Goal: Task Accomplishment & Management: Use online tool/utility

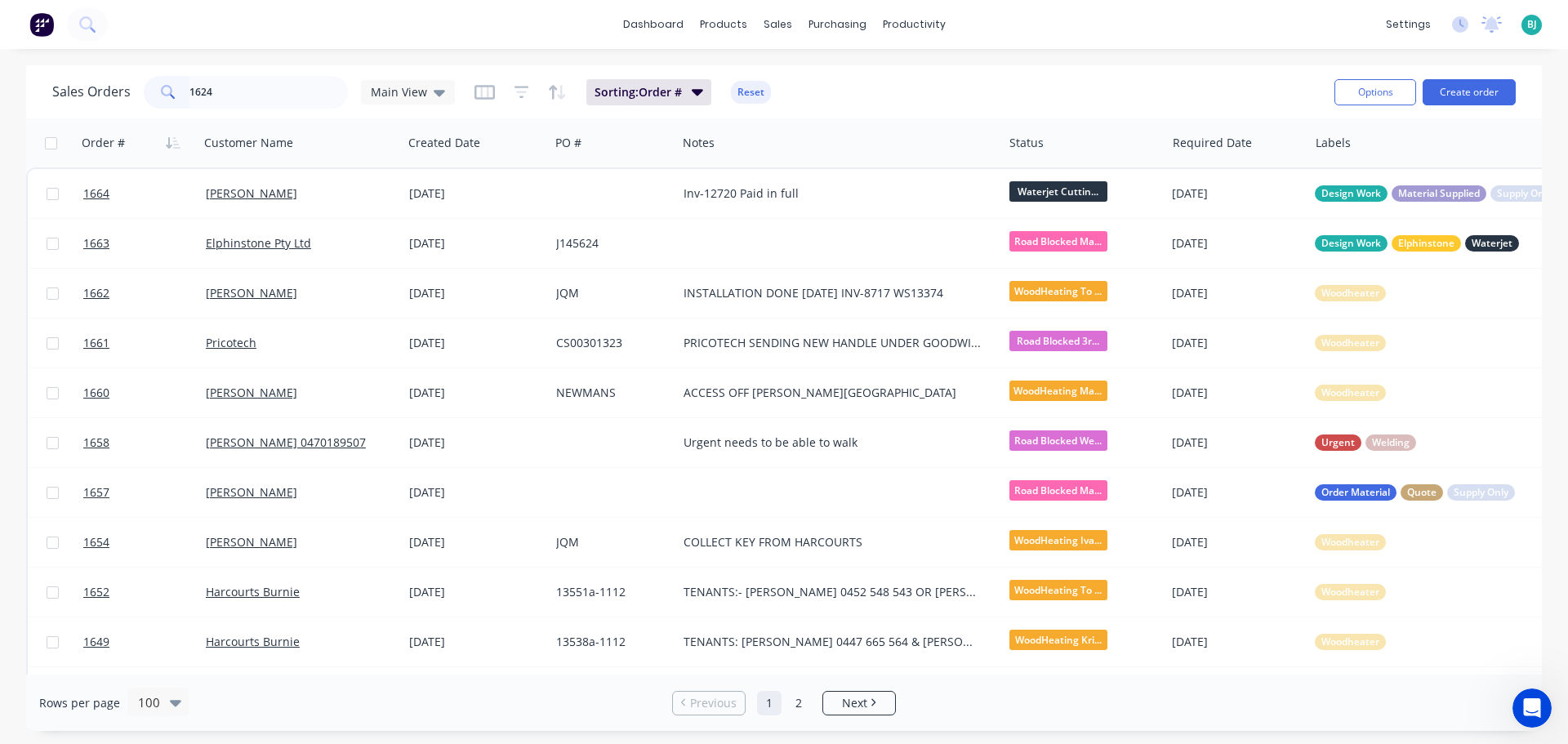
type input "1624"
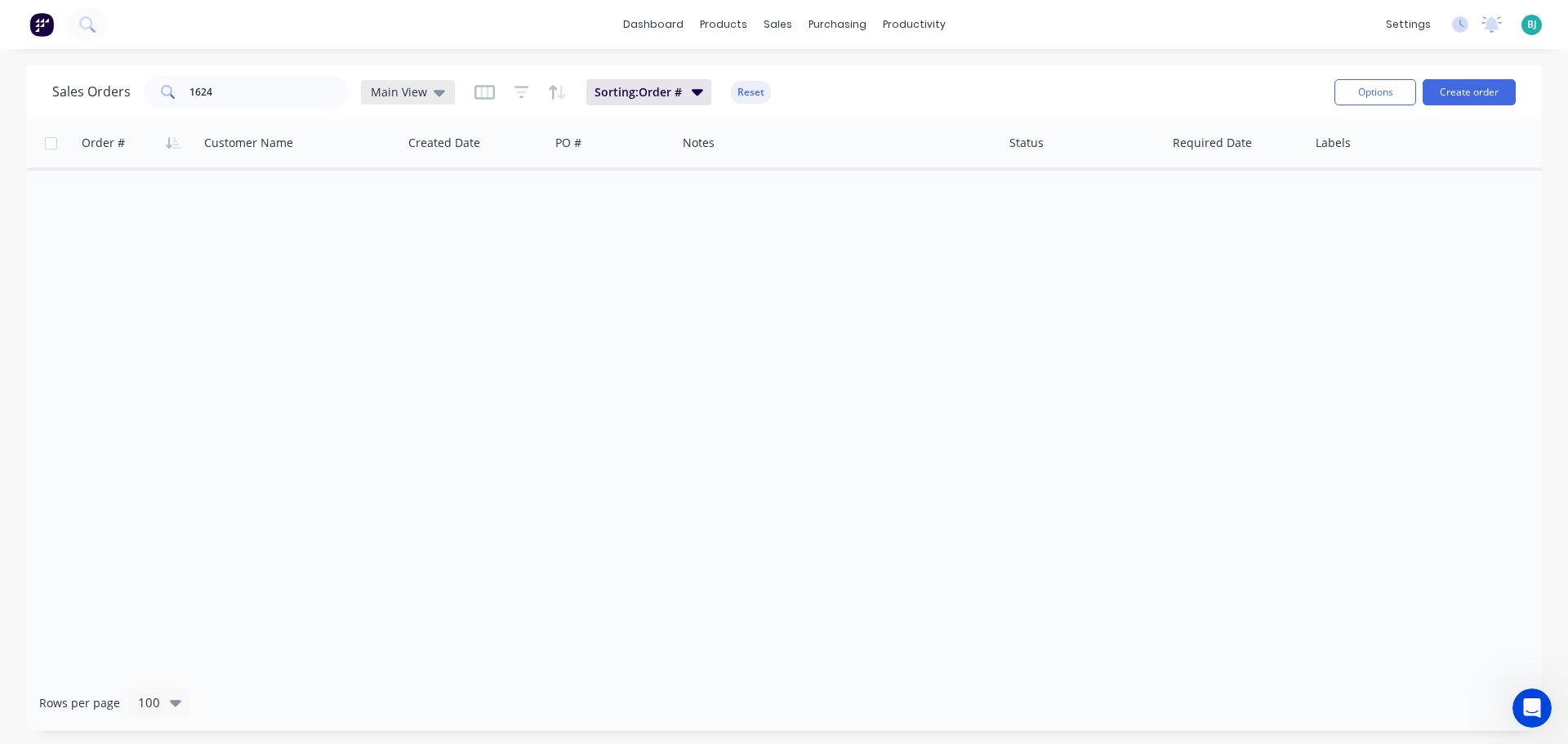
click at [424, 88] on div "Main View" at bounding box center [408, 92] width 74 height 15
click at [423, 286] on div "Archived edit" at bounding box center [475, 296] width 219 height 33
click at [383, 301] on button "Archived" at bounding box center [459, 297] width 187 height 19
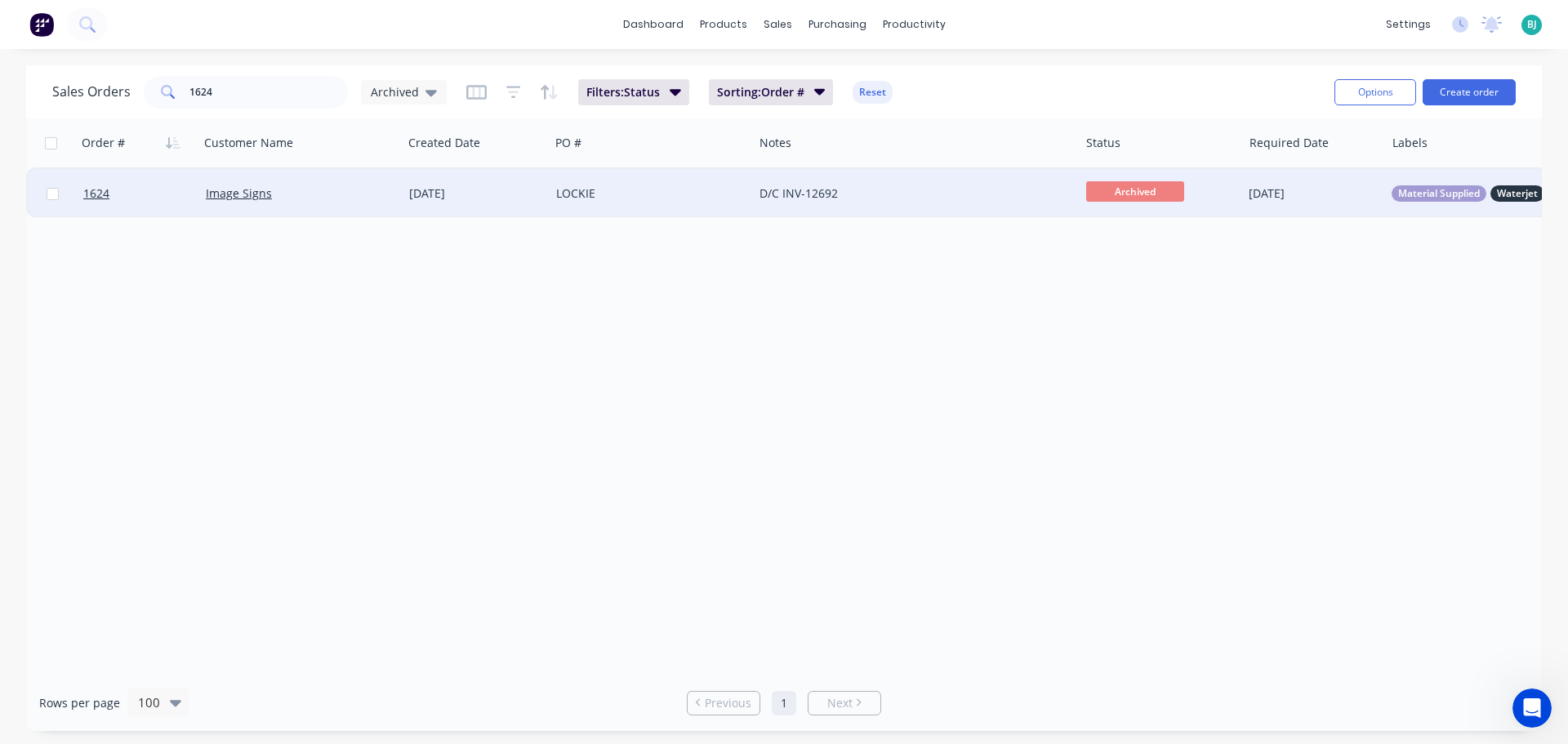
click at [324, 195] on div "Image Signs" at bounding box center [296, 194] width 181 height 17
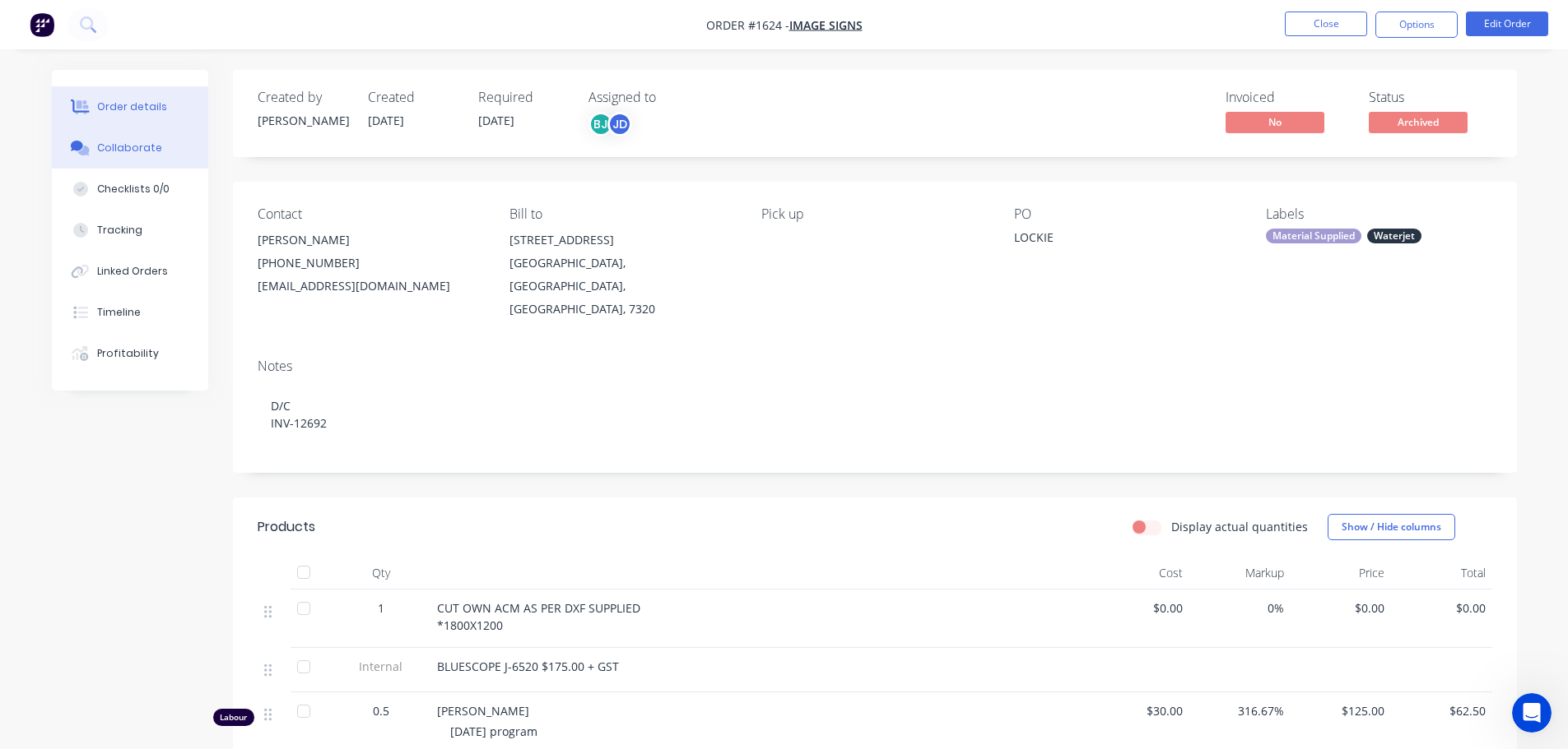
click at [137, 155] on button "Collaborate" at bounding box center [129, 148] width 156 height 41
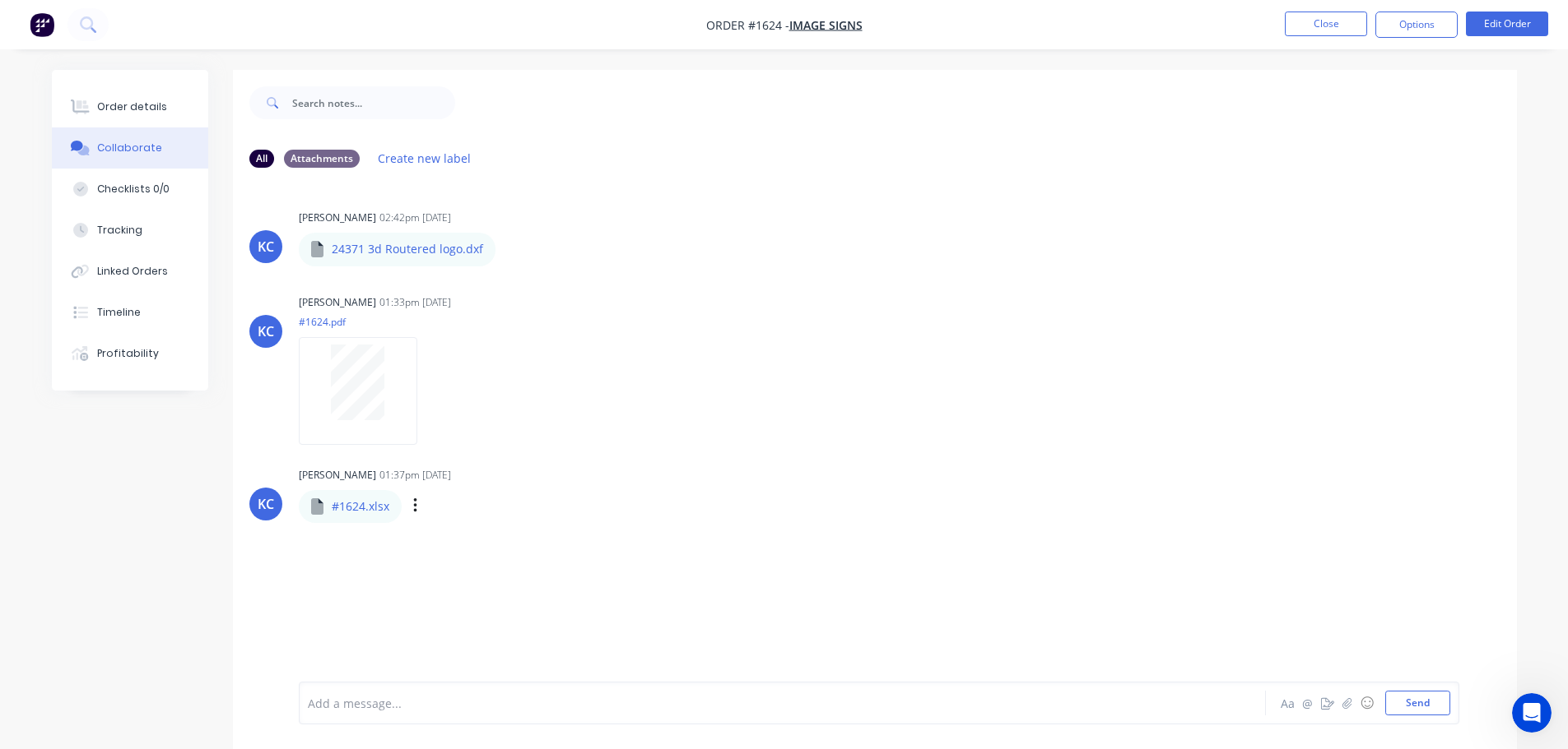
click at [411, 504] on div "Labels Download Delete" at bounding box center [501, 507] width 185 height 24
click at [414, 506] on icon "button" at bounding box center [415, 506] width 4 height 15
click at [511, 550] on button "Download" at bounding box center [523, 550] width 185 height 37
click at [1308, 34] on button "Close" at bounding box center [1326, 23] width 82 height 24
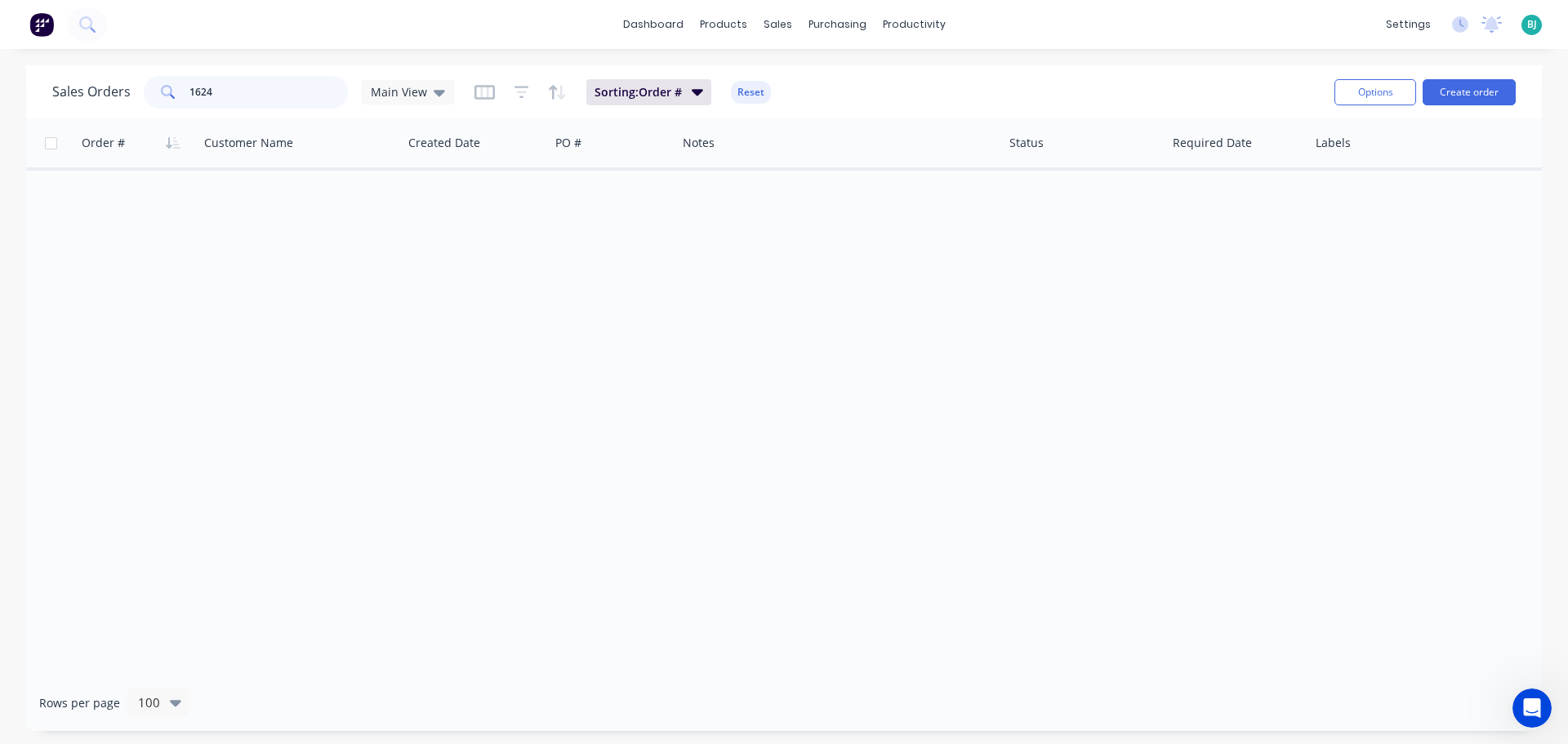
drag, startPoint x: 291, startPoint y: 92, endPoint x: 175, endPoint y: 85, distance: 116.2
click at [175, 85] on div "1624" at bounding box center [246, 92] width 204 height 33
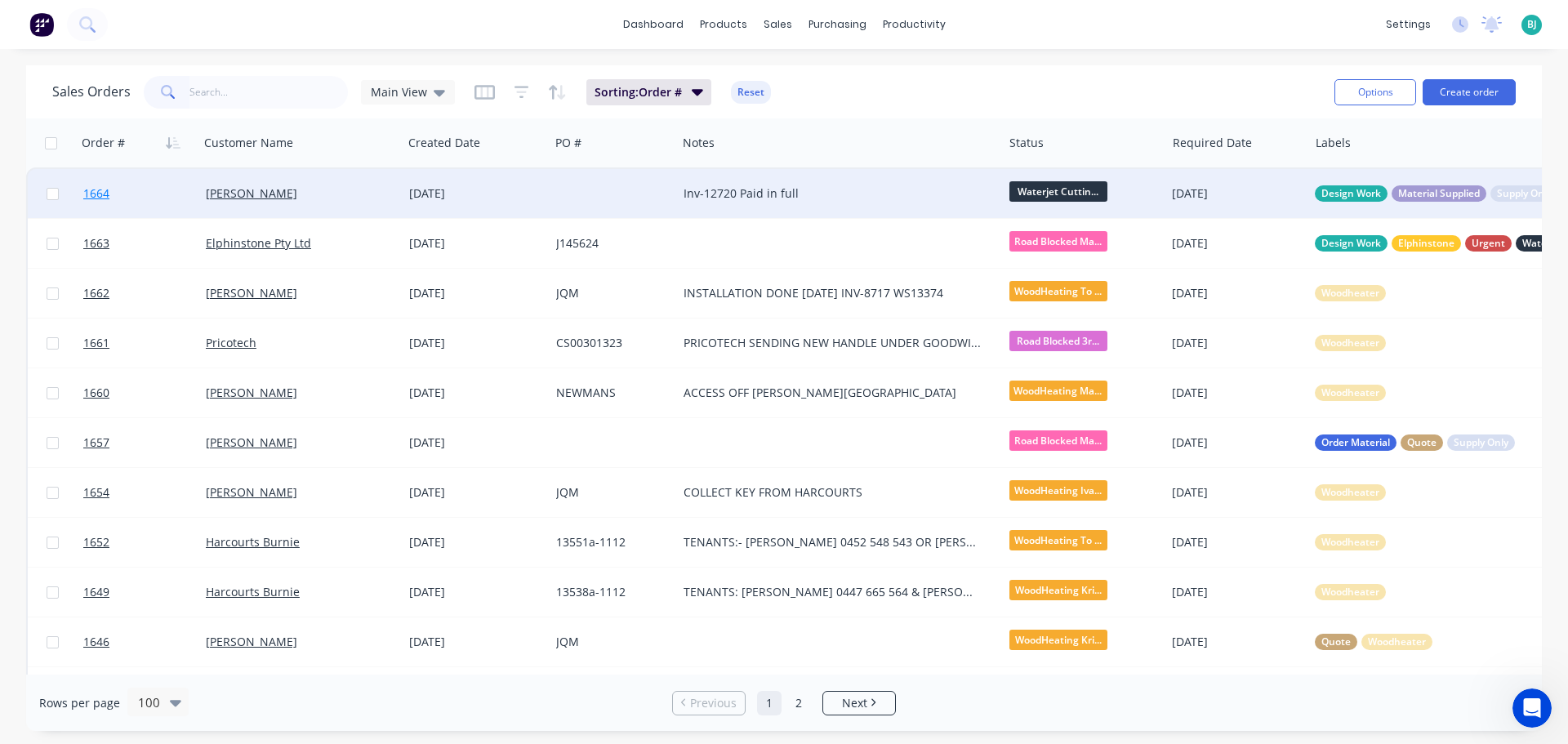
click at [176, 201] on link "1664" at bounding box center [145, 193] width 123 height 49
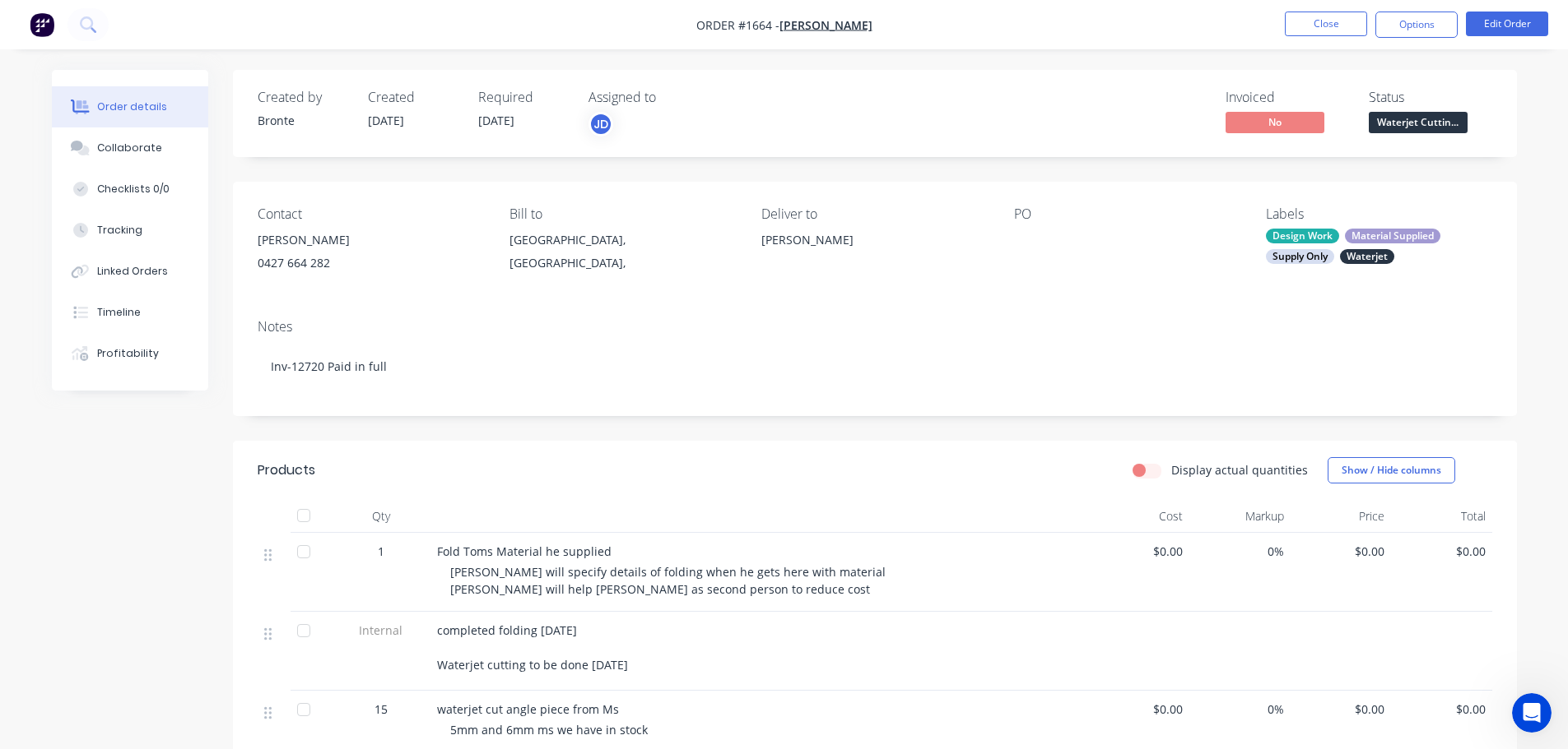
click at [1435, 123] on span "Waterjet Cuttin..." at bounding box center [1418, 122] width 99 height 21
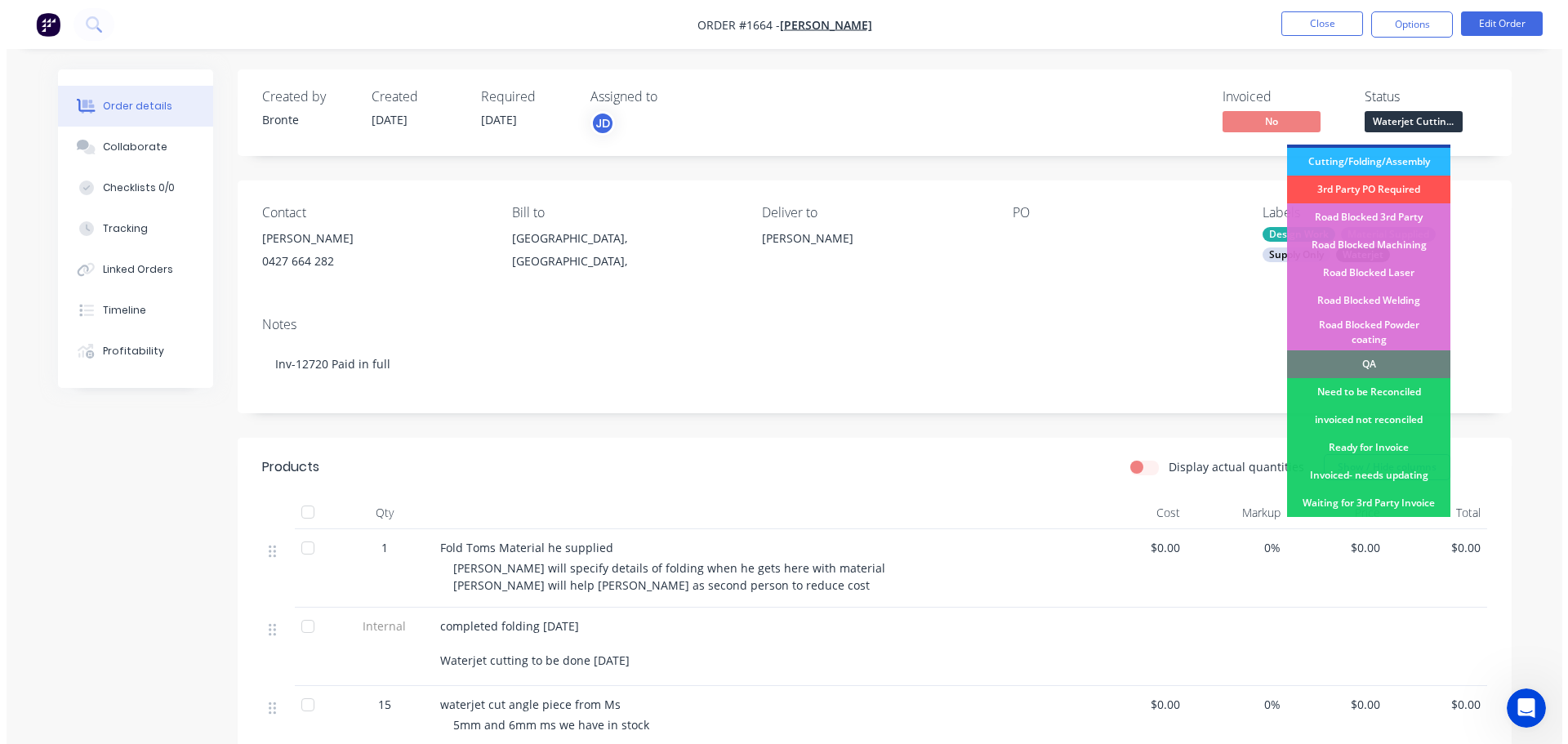
scroll to position [409, 0]
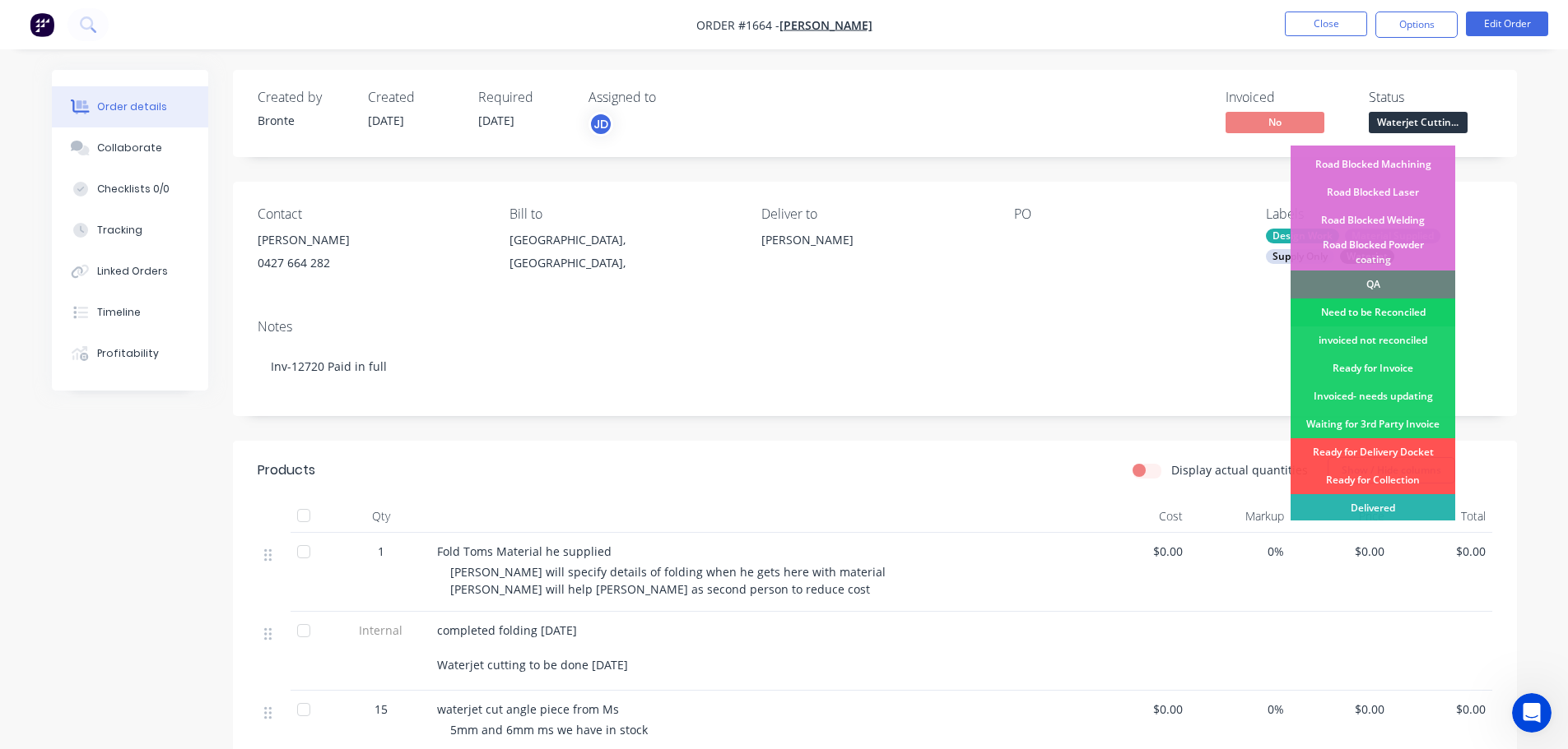
click at [1398, 298] on div "Need to be Reconciled" at bounding box center [1372, 312] width 165 height 28
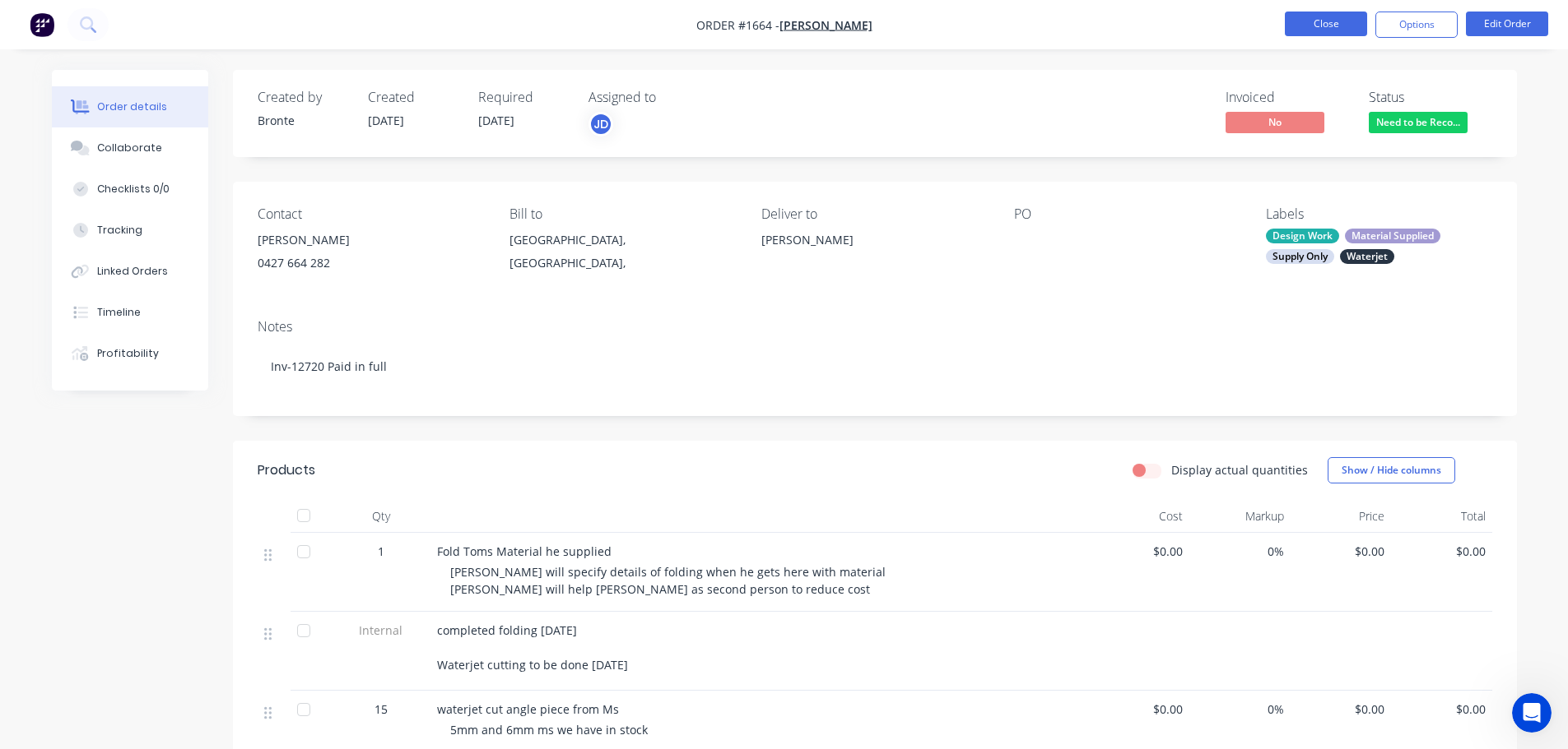
click at [1336, 21] on button "Close" at bounding box center [1326, 23] width 82 height 24
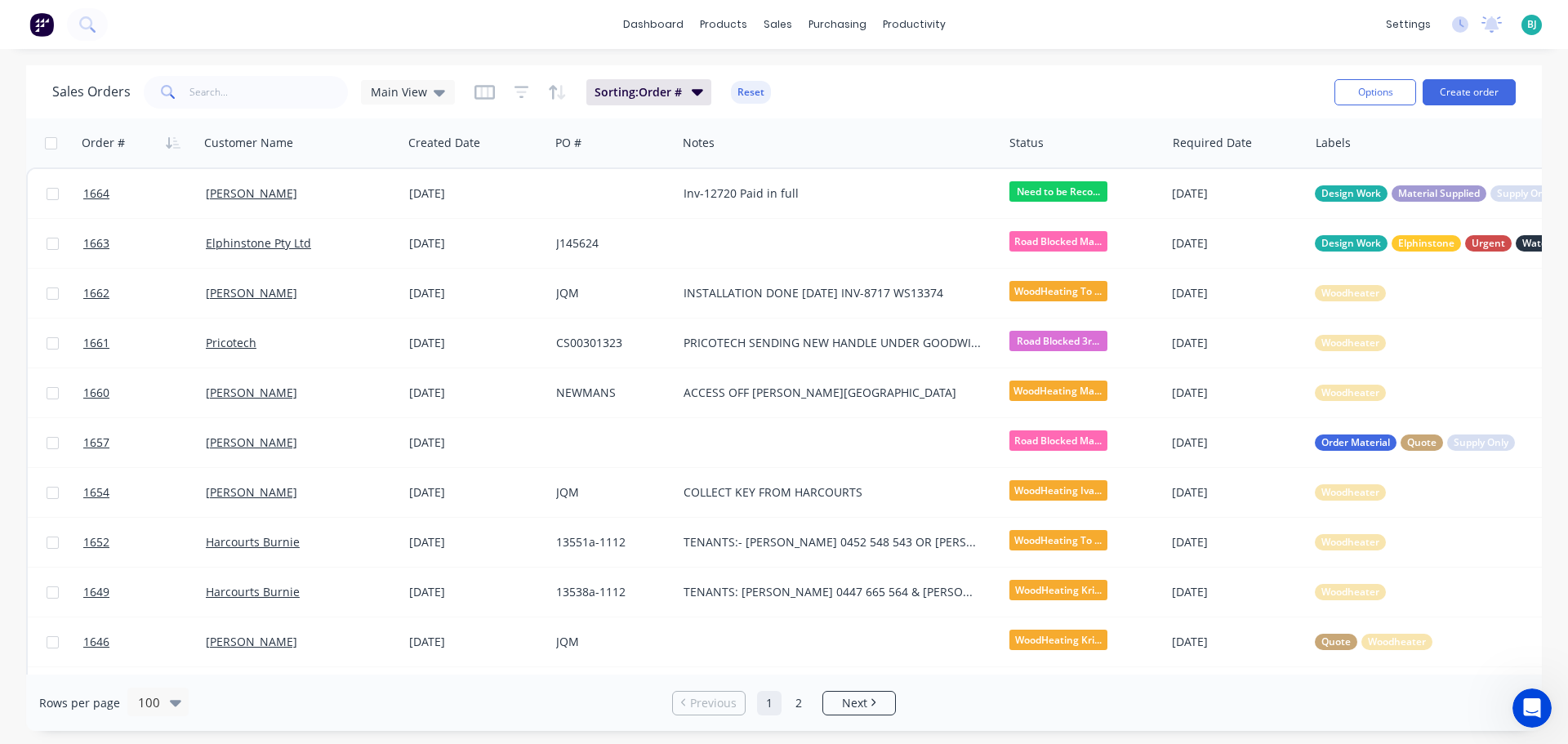
click at [1205, 33] on div "dashboard products sales purchasing productivity dashboard products Product Cat…" at bounding box center [784, 24] width 1568 height 49
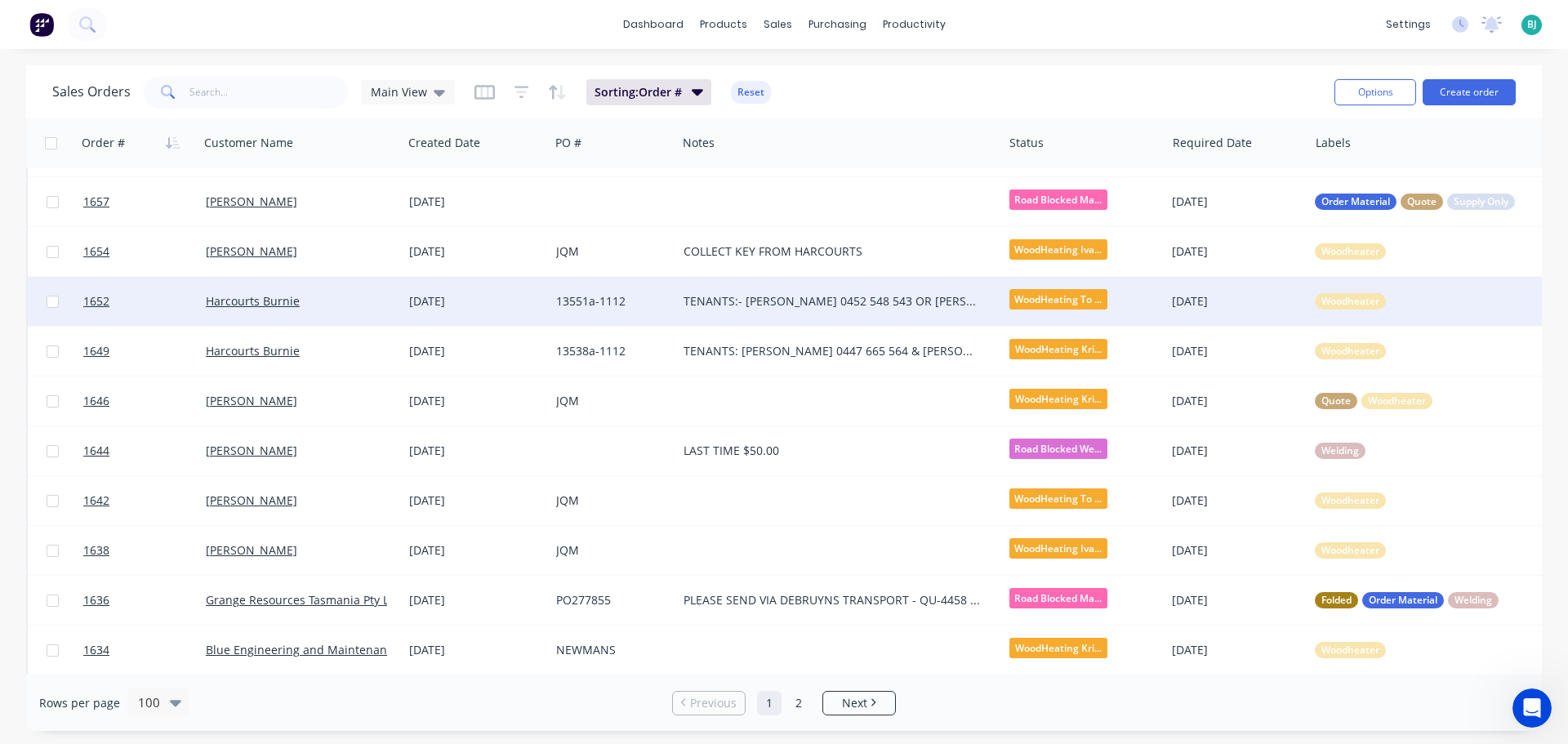
scroll to position [245, 0]
